Goal: Find specific page/section: Find specific page/section

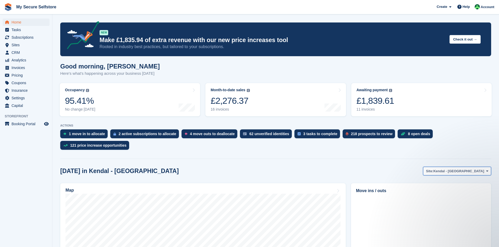
click at [488, 170] on icon at bounding box center [487, 171] width 2 height 3
click at [464, 188] on link "Brighouse - Birds [PERSON_NAME]" at bounding box center [453, 192] width 70 height 9
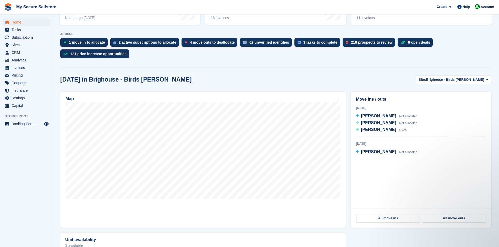
scroll to position [105, 0]
